Goal: Task Accomplishment & Management: Manage account settings

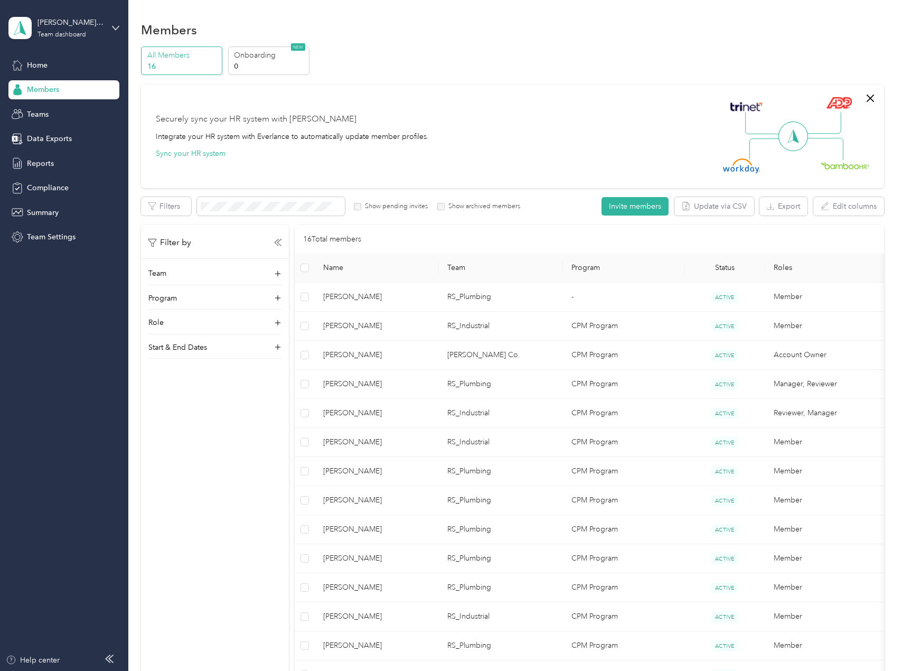
scroll to position [158, 0]
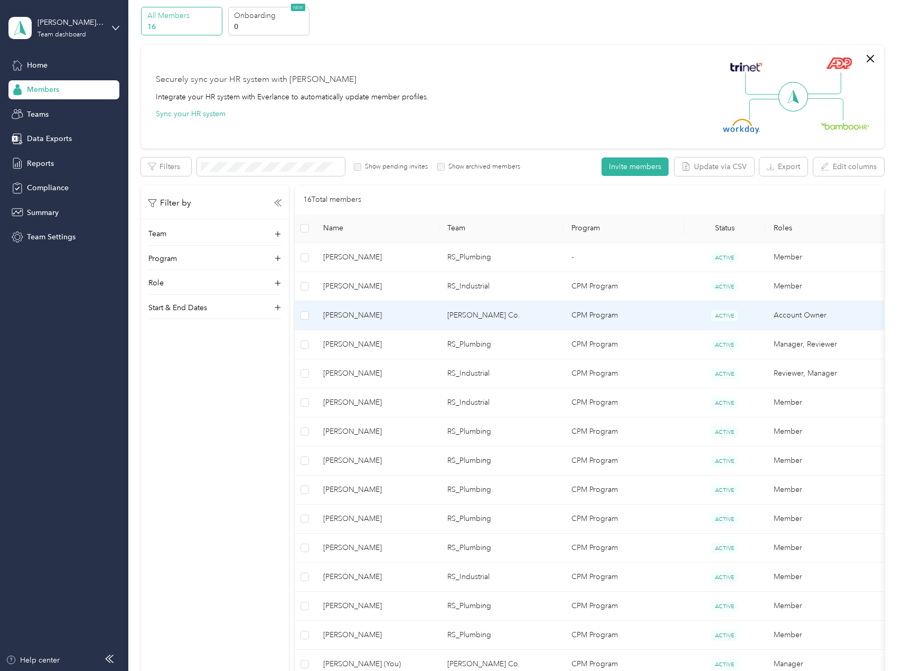
scroll to position [158, 0]
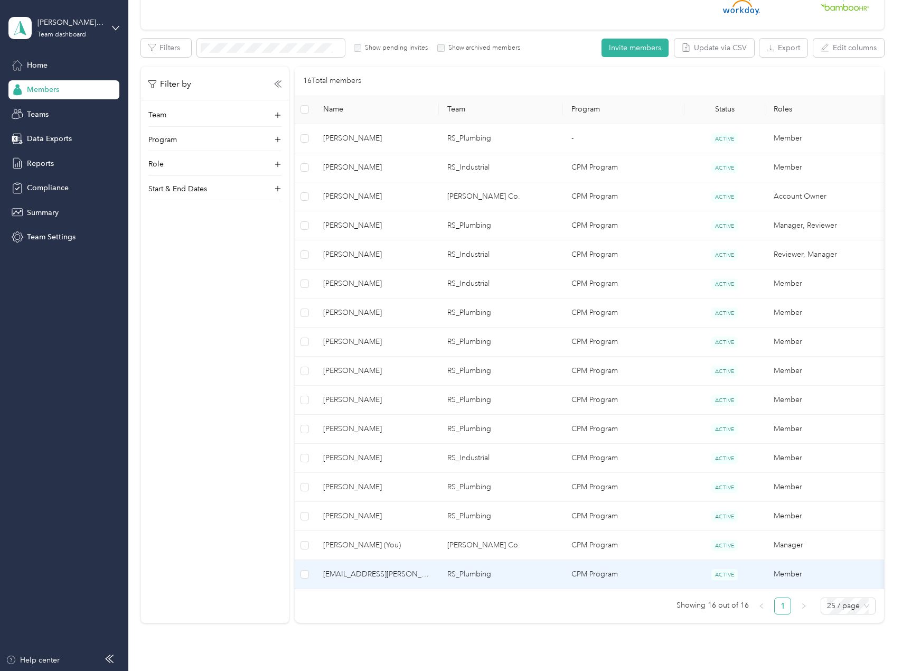
click at [408, 572] on span "[EMAIL_ADDRESS][PERSON_NAME][DOMAIN_NAME]" at bounding box center [376, 574] width 107 height 12
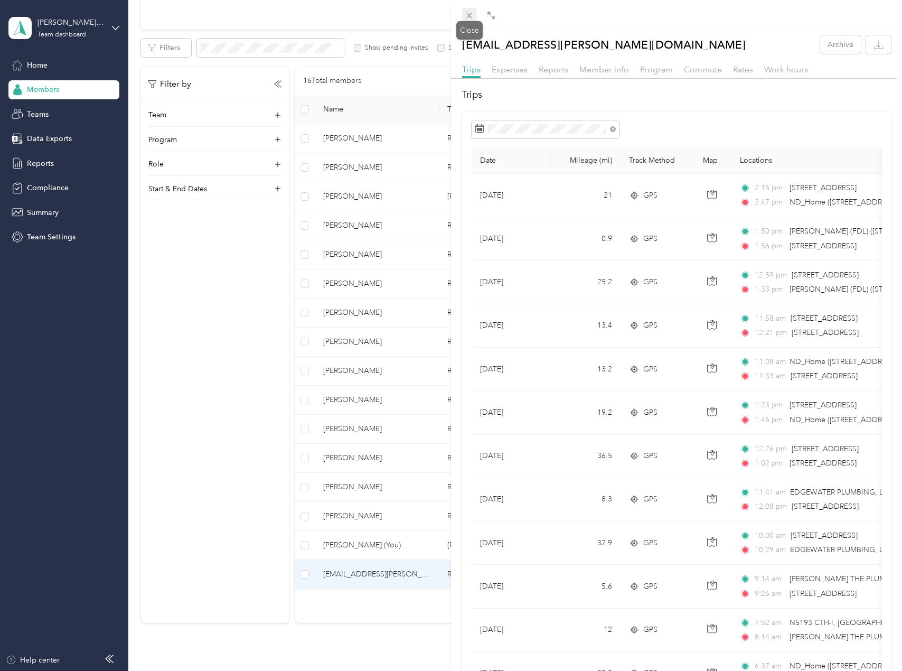
click at [469, 14] on icon at bounding box center [469, 15] width 9 height 9
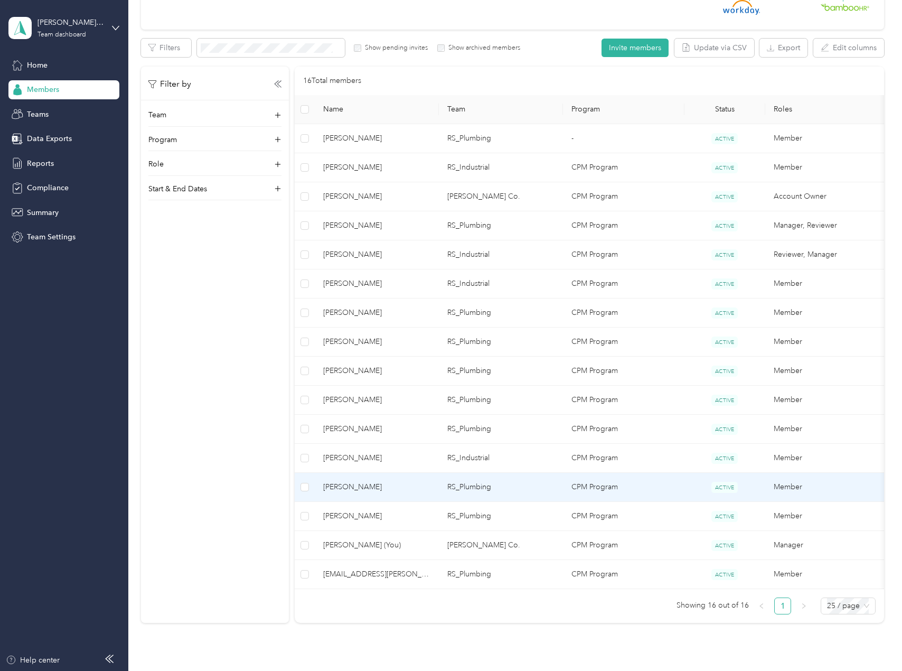
click at [389, 489] on span "[PERSON_NAME]" at bounding box center [376, 487] width 107 height 12
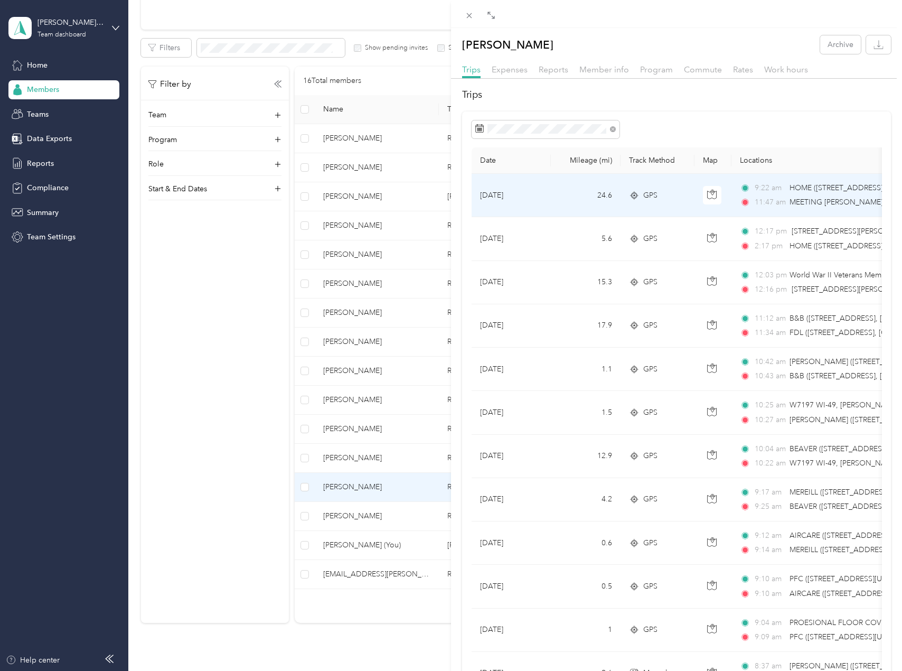
click at [546, 199] on td "Oct 3, 2025" at bounding box center [511, 195] width 79 height 43
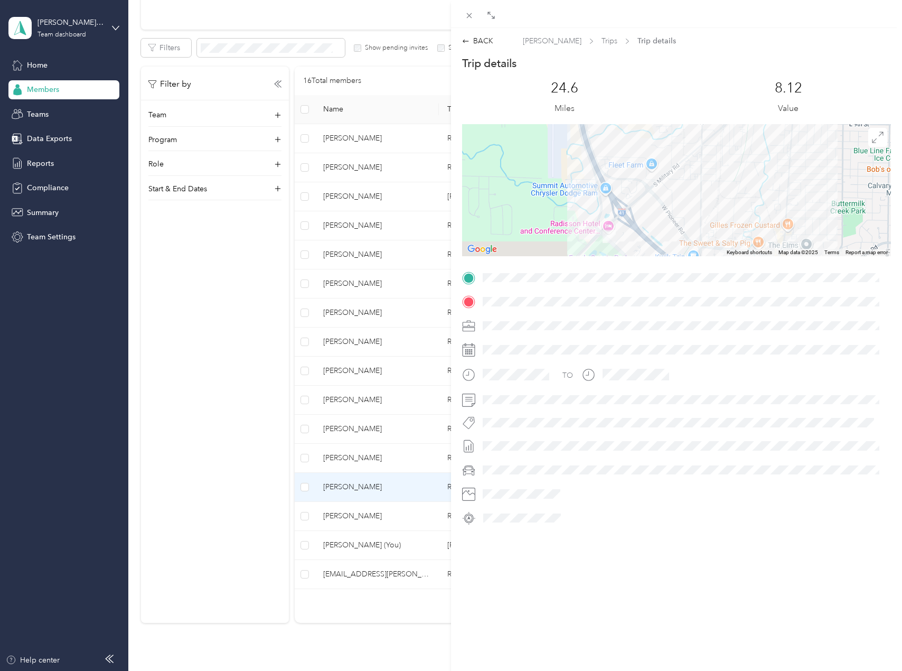
drag, startPoint x: 621, startPoint y: 224, endPoint x: 645, endPoint y: 183, distance: 48.3
click at [645, 183] on div at bounding box center [676, 190] width 429 height 132
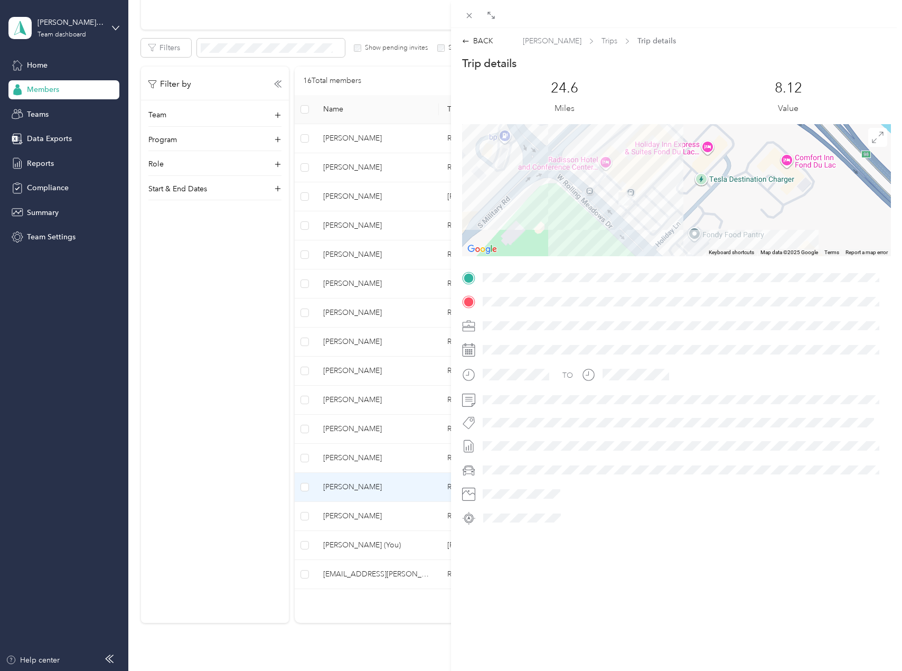
drag, startPoint x: 653, startPoint y: 168, endPoint x: 655, endPoint y: 109, distance: 58.7
click at [655, 109] on div "Trip details This trip cannot be edited because it is either under review, appr…" at bounding box center [676, 291] width 429 height 471
click at [479, 44] on div "BACK" at bounding box center [477, 40] width 31 height 11
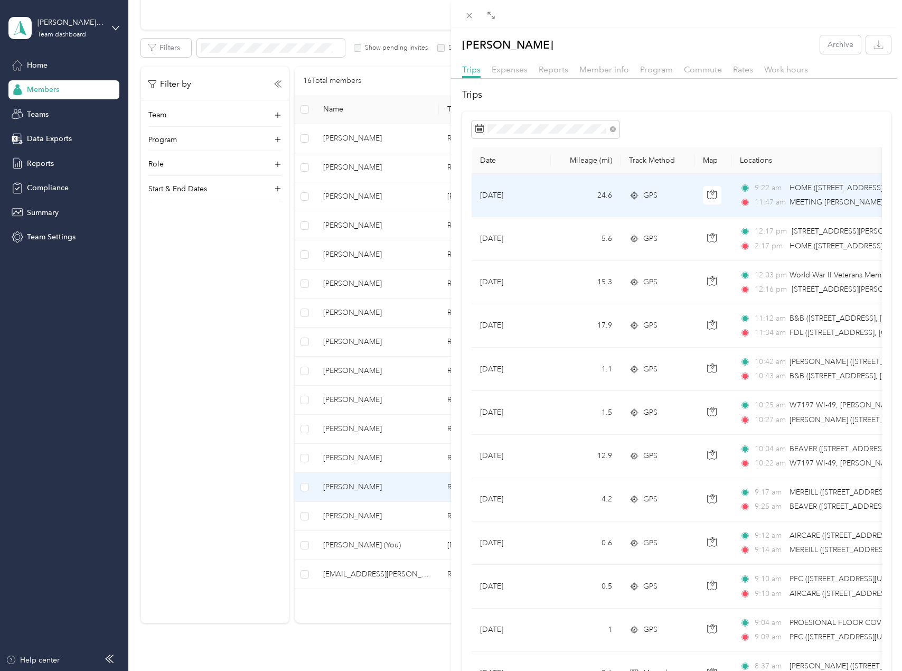
click at [560, 205] on td "24.6" at bounding box center [586, 195] width 70 height 43
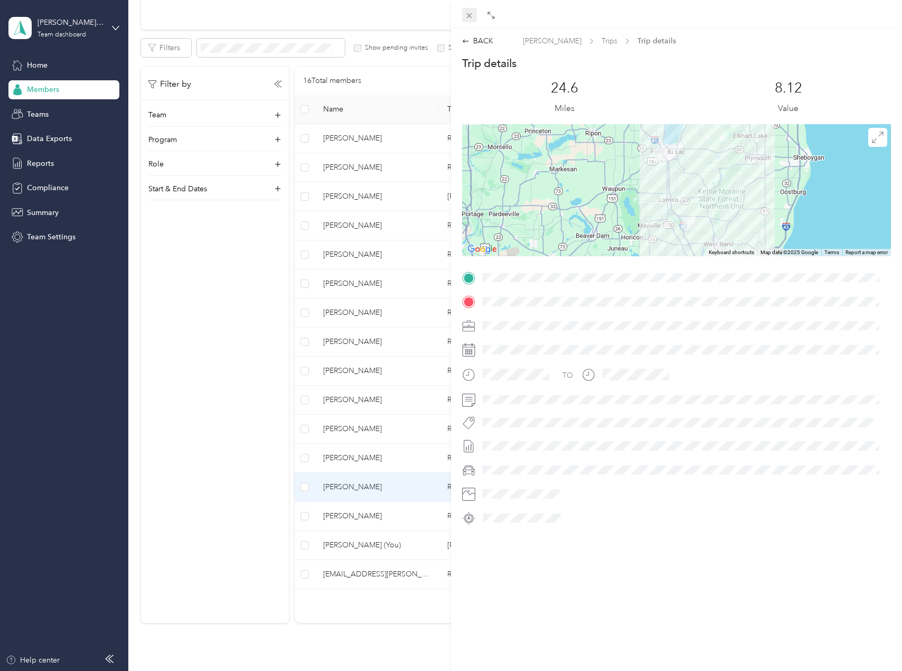
click at [469, 17] on icon at bounding box center [469, 15] width 9 height 9
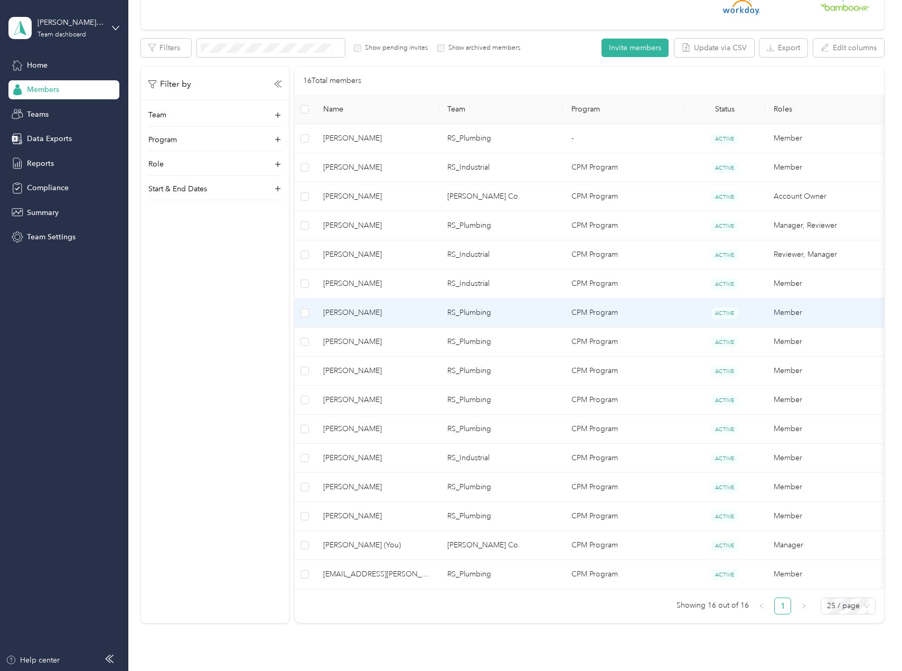
click at [390, 308] on span "[PERSON_NAME]" at bounding box center [376, 313] width 107 height 12
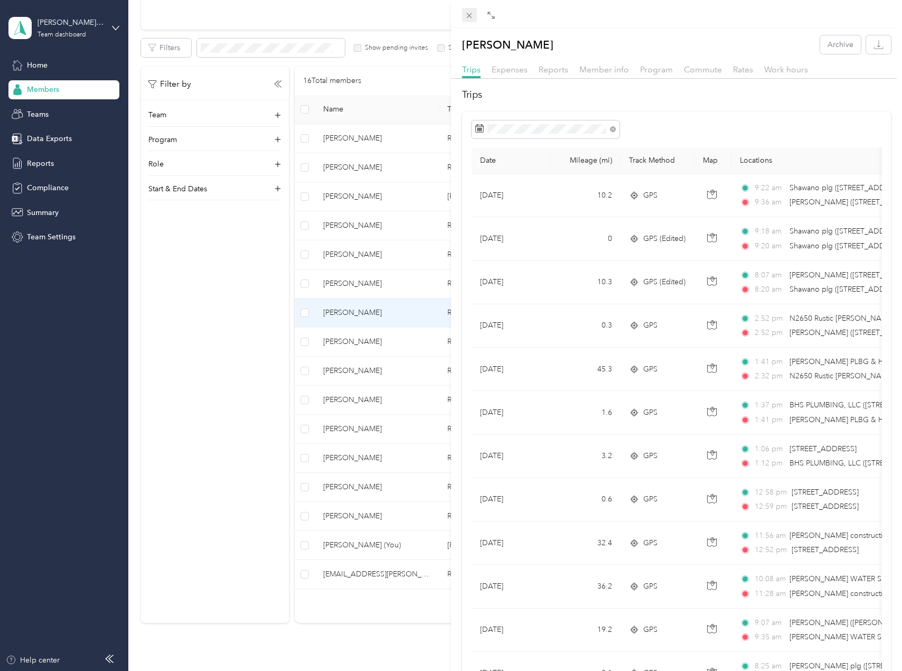
click at [475, 17] on span at bounding box center [469, 15] width 15 height 15
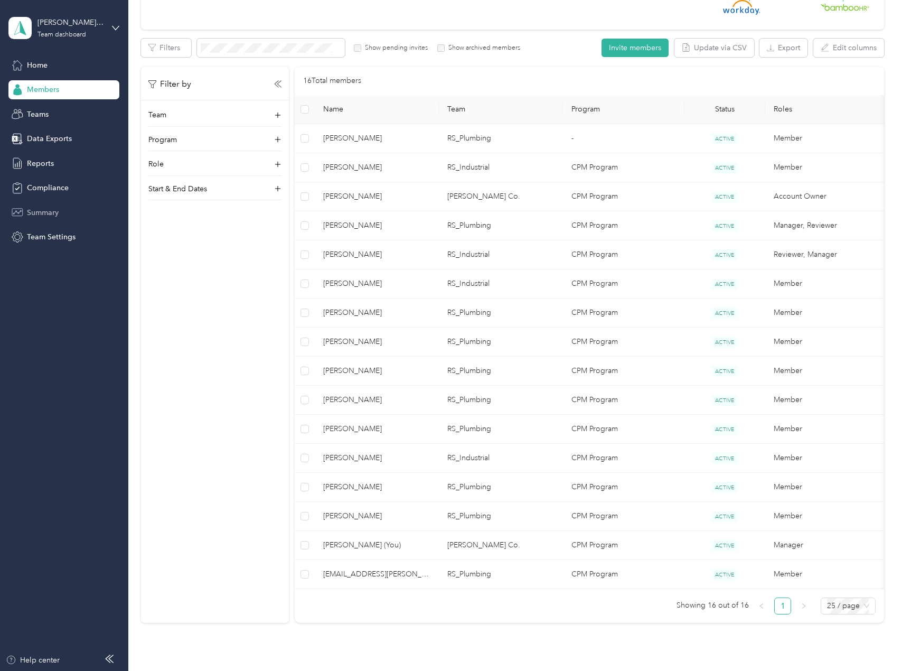
click at [62, 214] on div "Summary" at bounding box center [63, 212] width 111 height 19
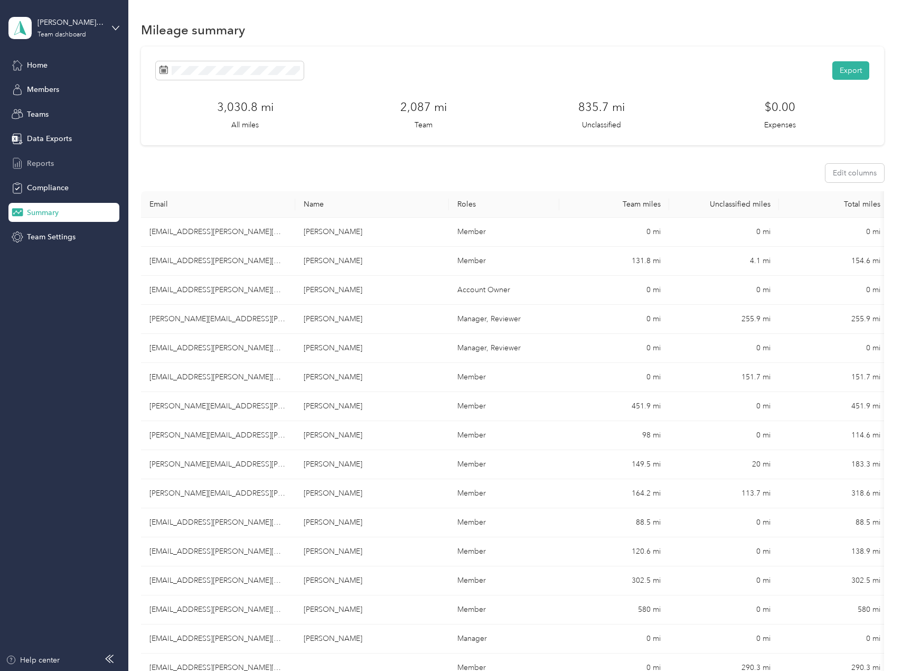
click at [57, 162] on div "Reports" at bounding box center [63, 163] width 111 height 19
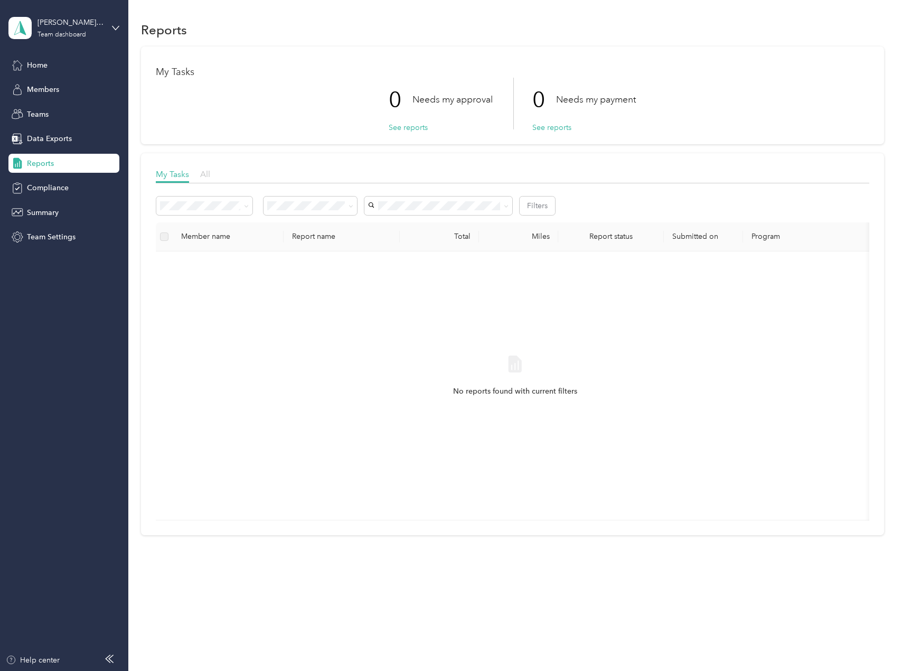
click at [203, 173] on span "All" at bounding box center [205, 174] width 10 height 10
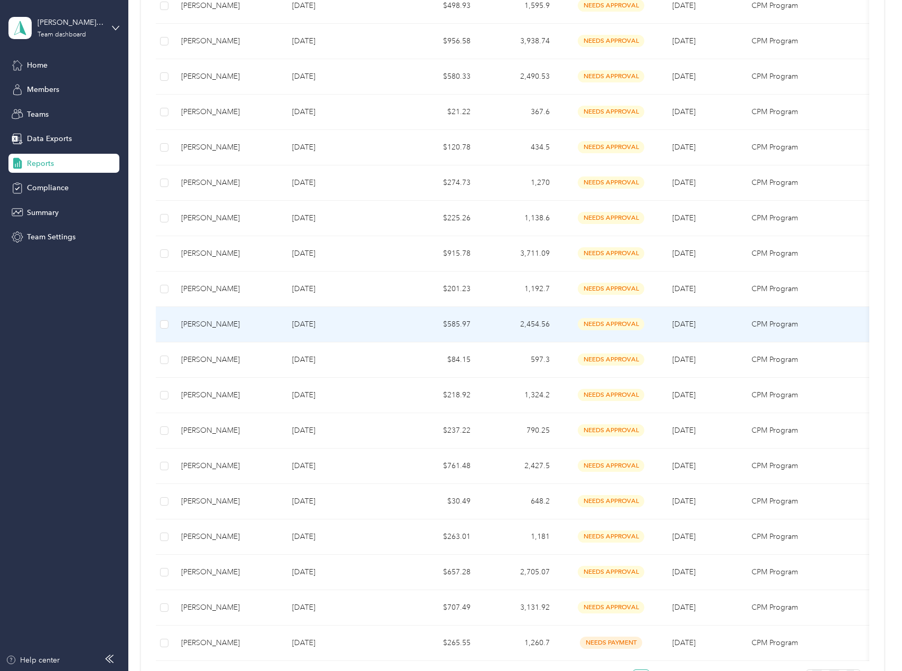
scroll to position [528, 0]
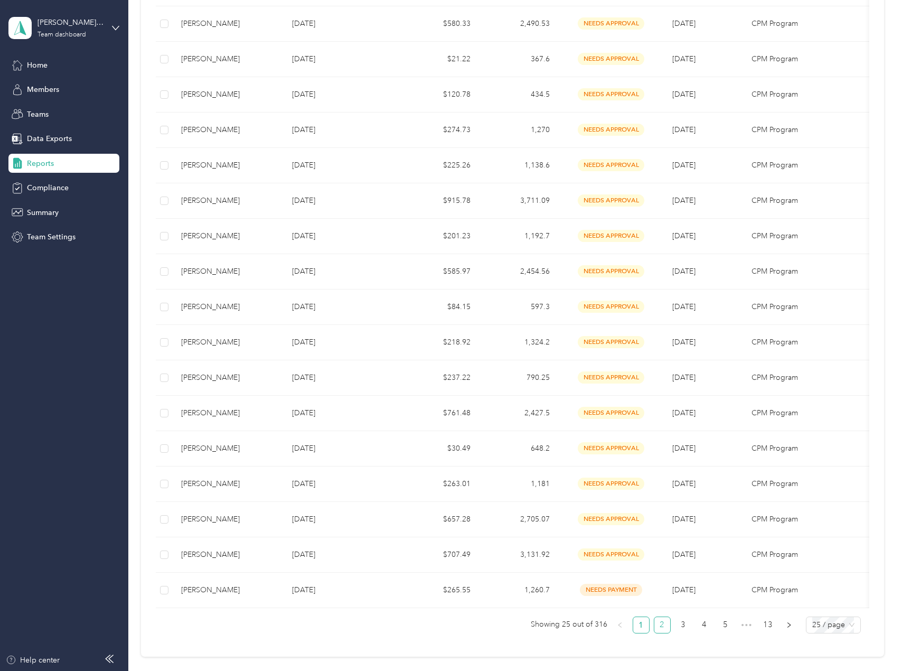
click at [659, 633] on link "2" at bounding box center [662, 625] width 16 height 16
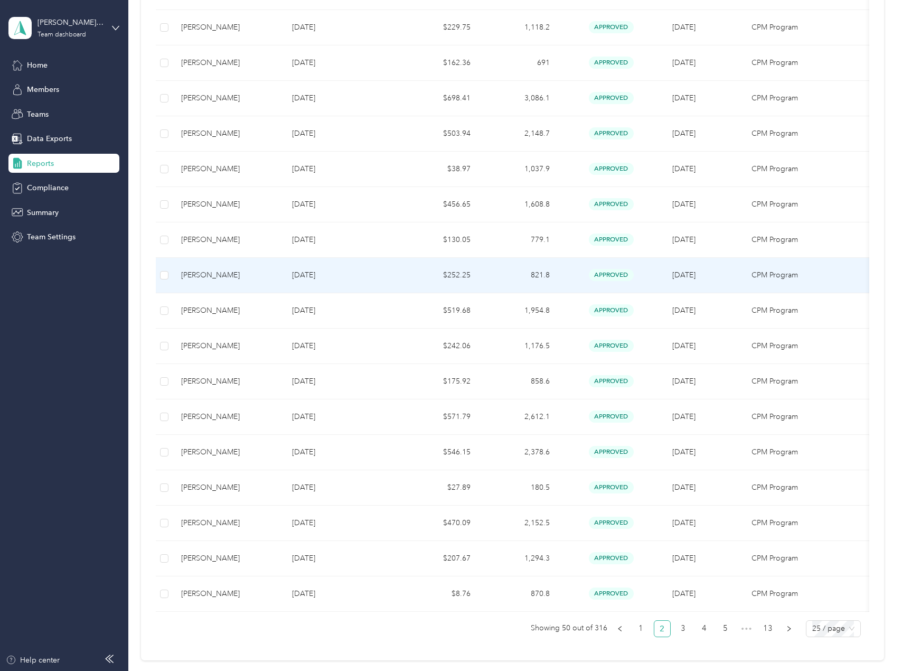
scroll to position [631, 0]
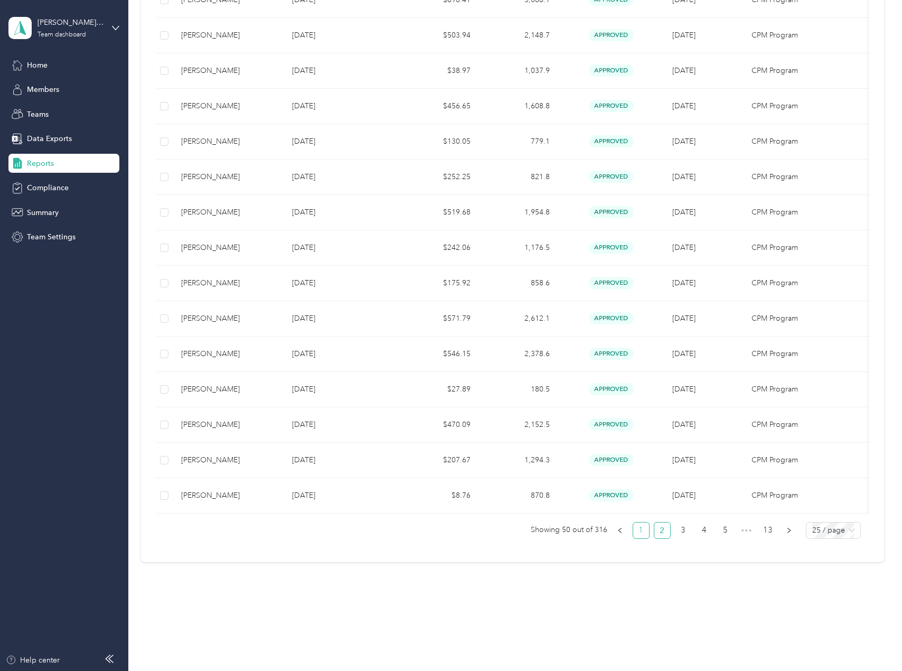
click at [638, 528] on link "1" at bounding box center [641, 530] width 16 height 16
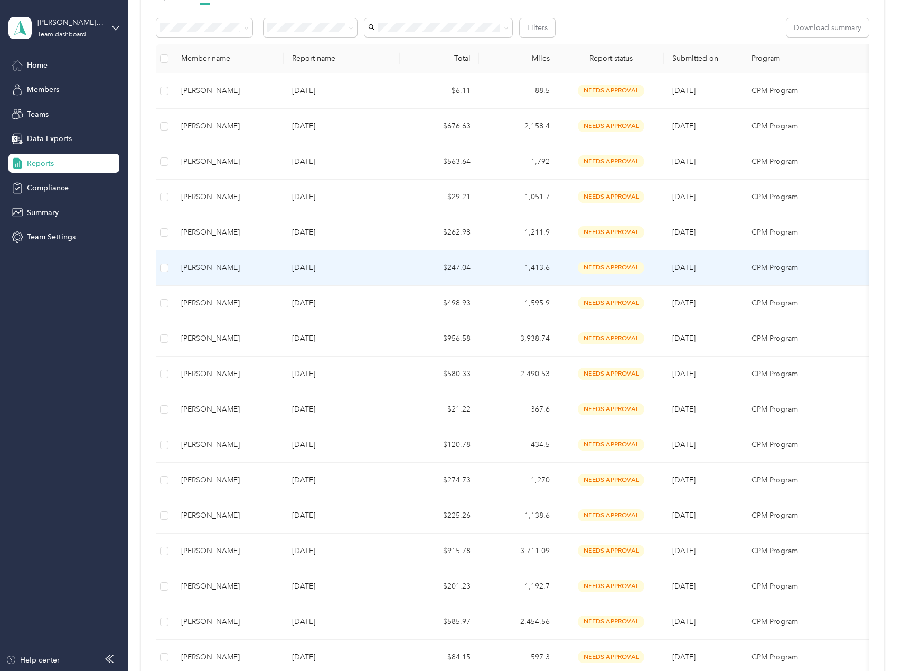
scroll to position [155, 0]
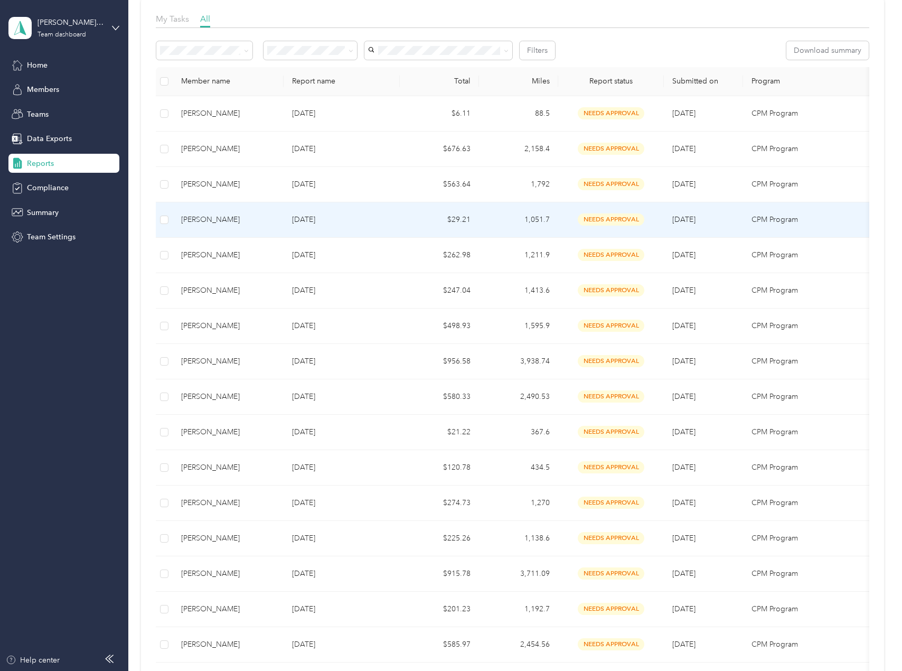
click at [226, 223] on div "[PERSON_NAME]" at bounding box center [228, 220] width 94 height 12
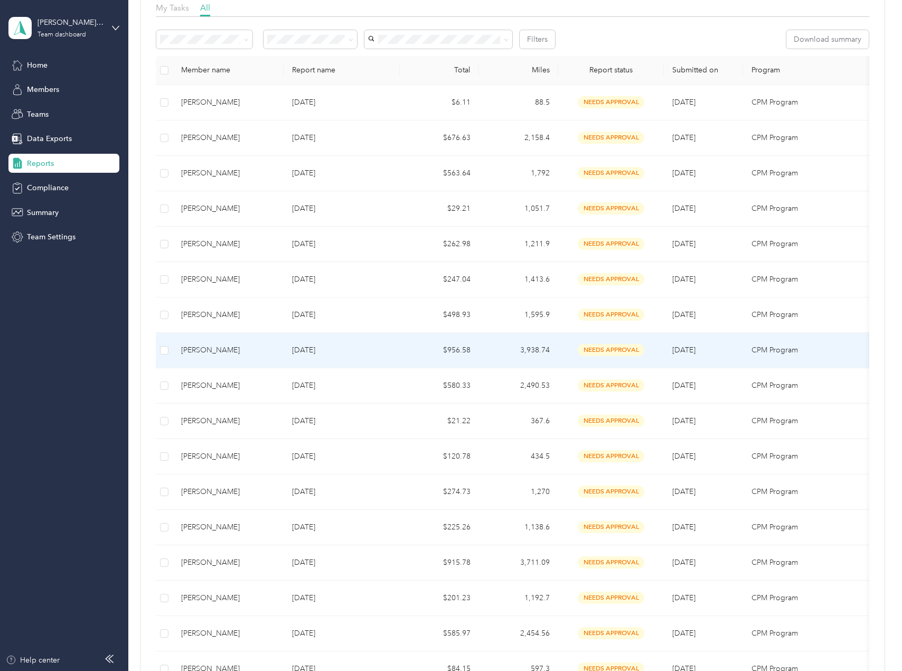
scroll to position [264, 0]
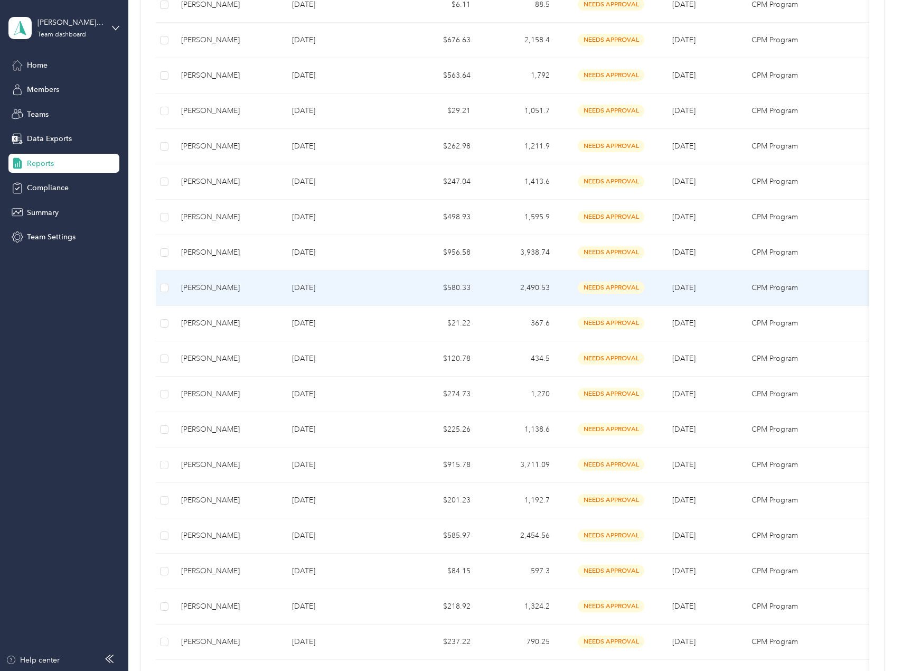
click at [266, 296] on td "[PERSON_NAME]" at bounding box center [228, 287] width 111 height 35
